Goal: Task Accomplishment & Management: Use online tool/utility

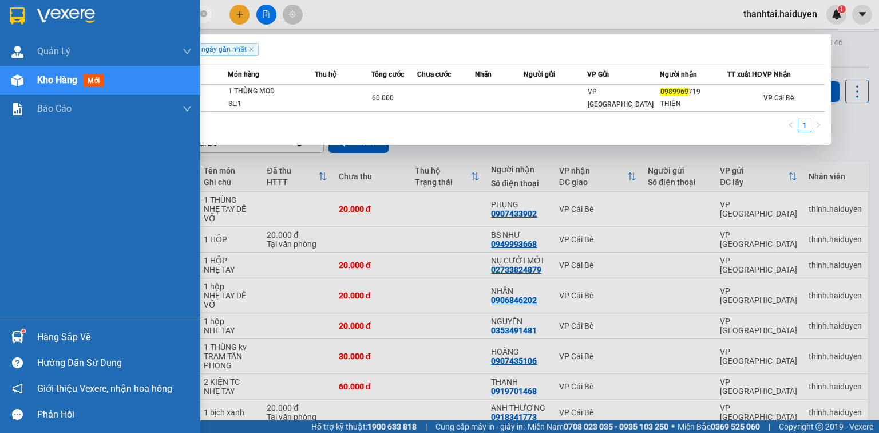
scroll to position [101, 0]
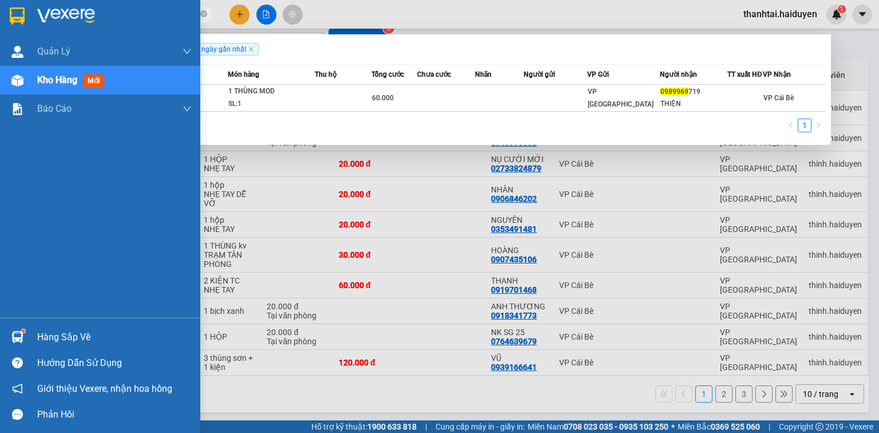
click at [7, 335] on div at bounding box center [17, 337] width 20 height 20
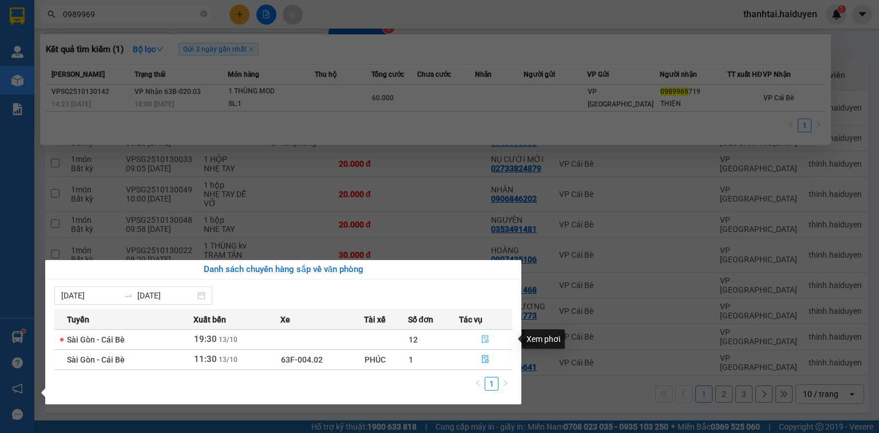
click at [481, 339] on icon "file-done" at bounding box center [485, 339] width 8 height 8
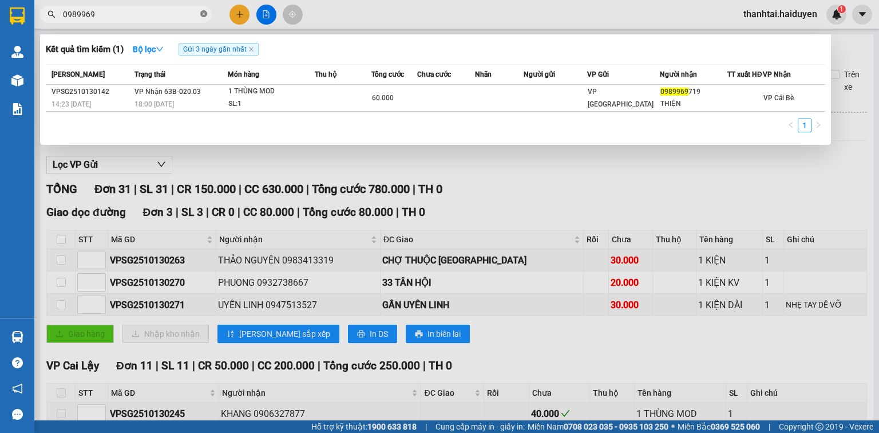
click at [201, 13] on icon "close-circle" at bounding box center [203, 13] width 7 height 7
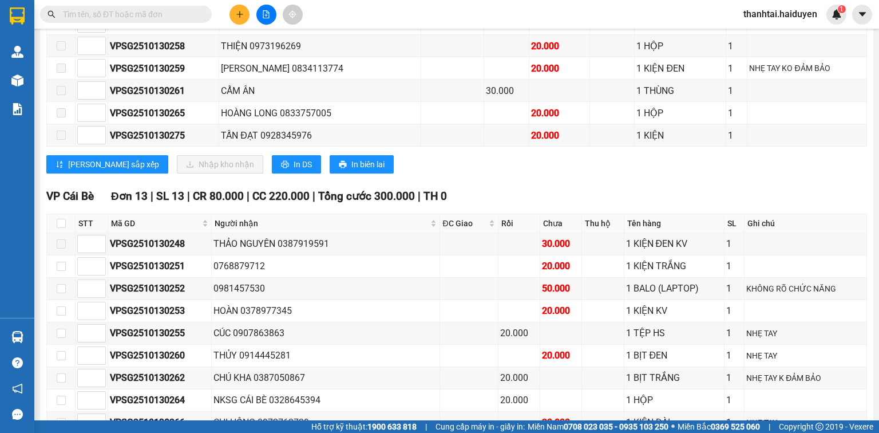
scroll to position [504, 0]
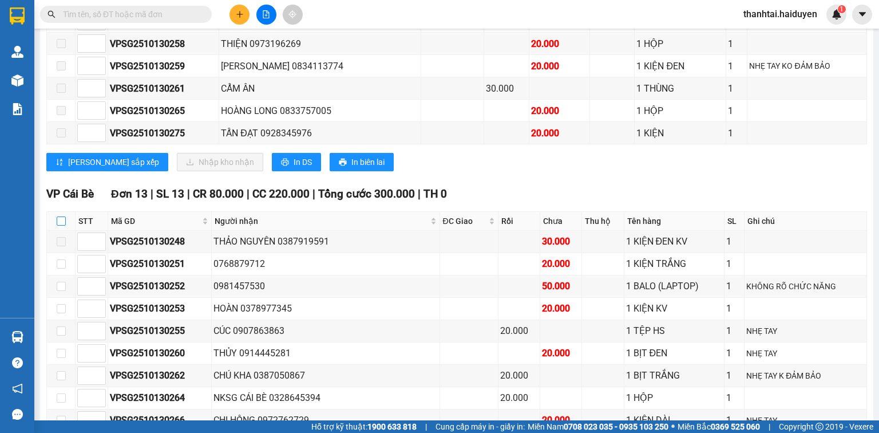
click at [57, 222] on input "checkbox" at bounding box center [61, 220] width 9 height 9
checkbox input "true"
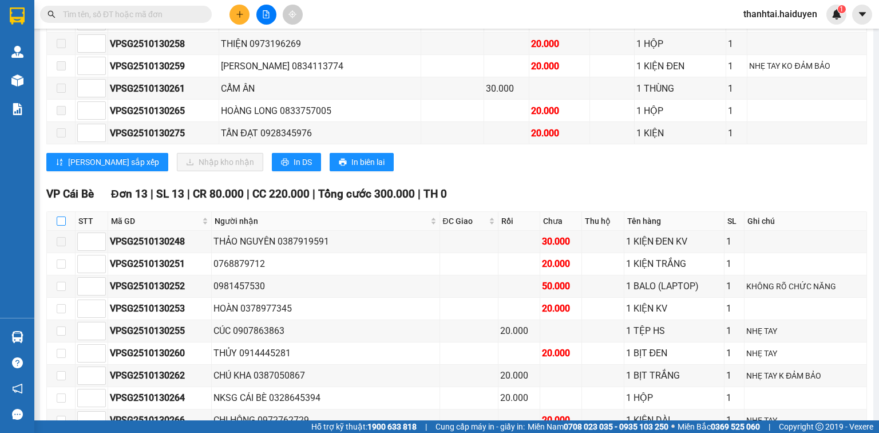
checkbox input "true"
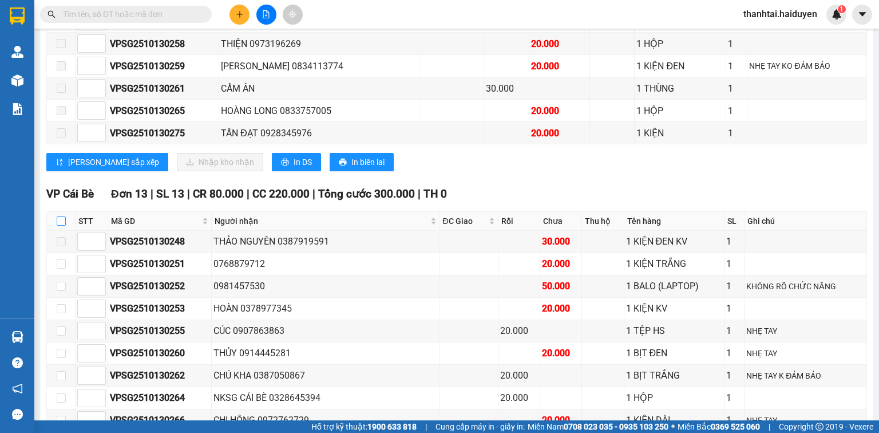
checkbox input "true"
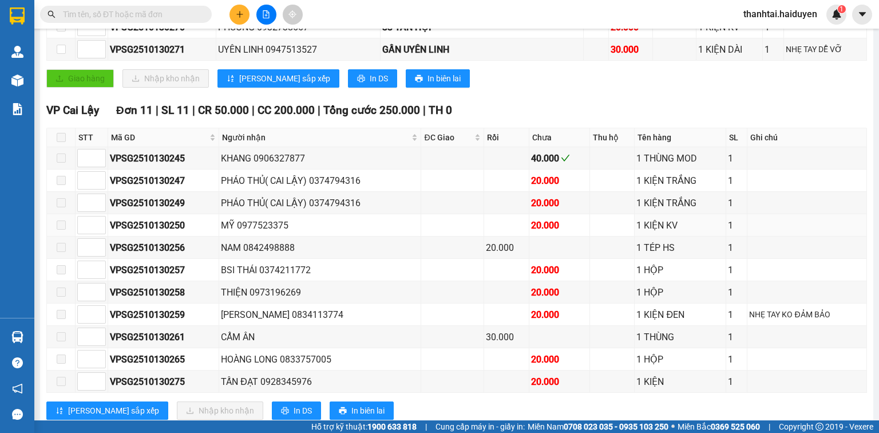
scroll to position [149, 0]
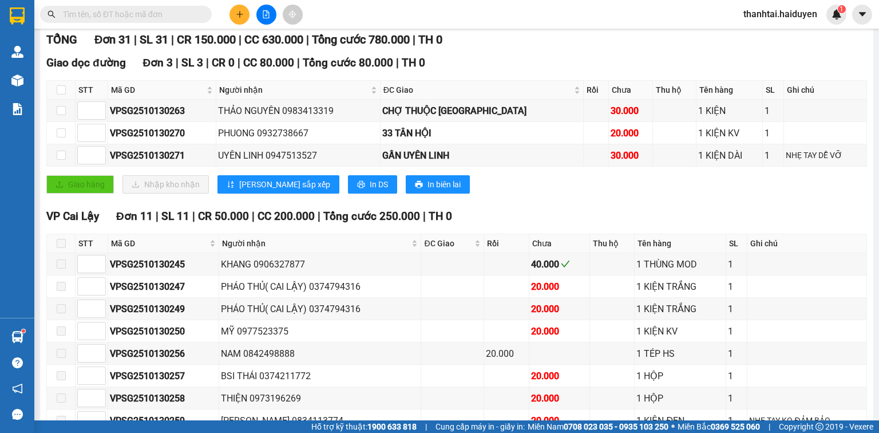
click at [181, 14] on input "text" at bounding box center [130, 14] width 135 height 13
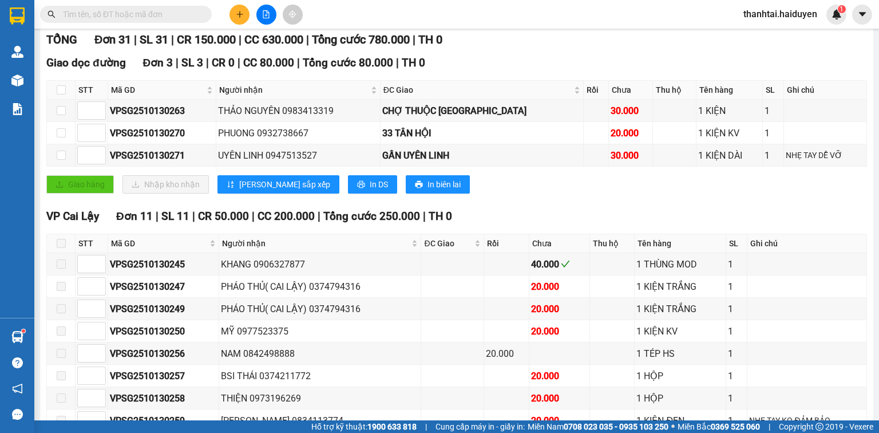
drag, startPoint x: 181, startPoint y: 14, endPoint x: 196, endPoint y: 18, distance: 16.0
click at [181, 14] on input "text" at bounding box center [130, 14] width 135 height 13
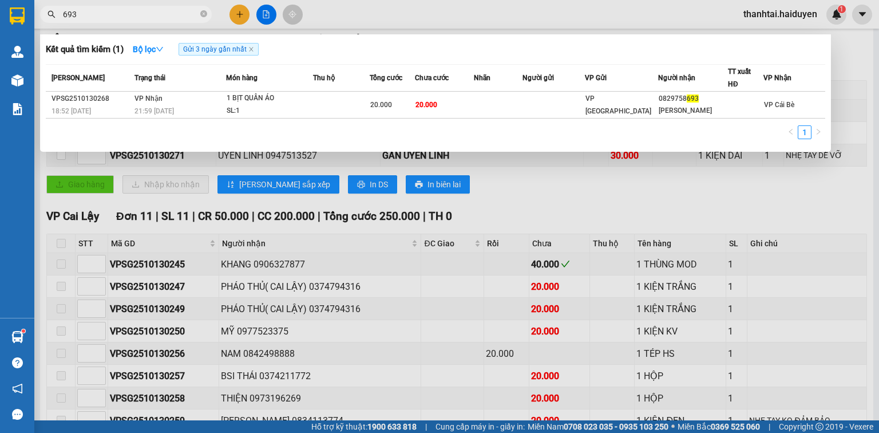
type input "693"
drag, startPoint x: 213, startPoint y: 29, endPoint x: 216, endPoint y: 34, distance: 6.2
